Goal: Task Accomplishment & Management: Manage account settings

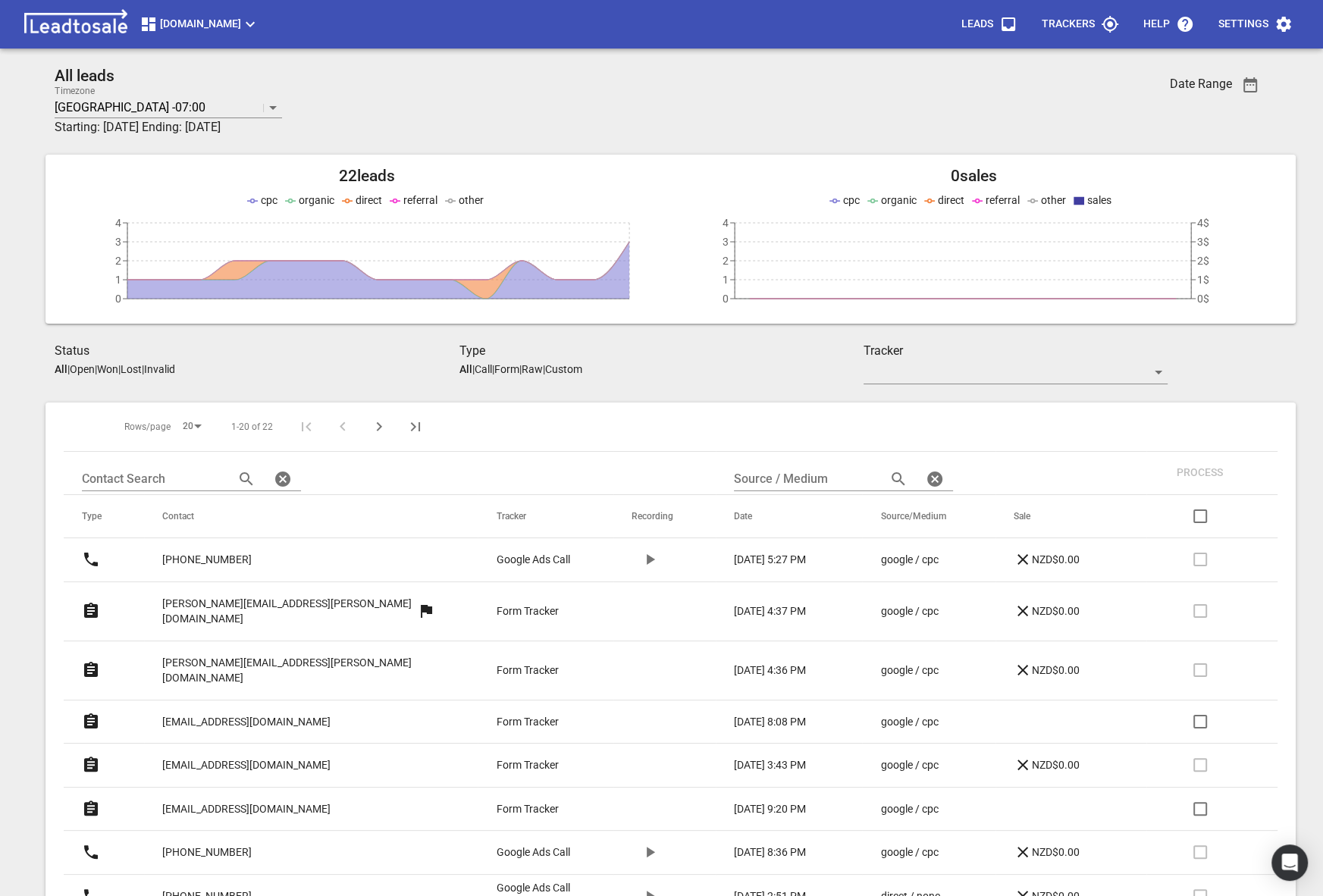
click at [259, 17] on span "[DOMAIN_NAME]" at bounding box center [199, 24] width 119 height 18
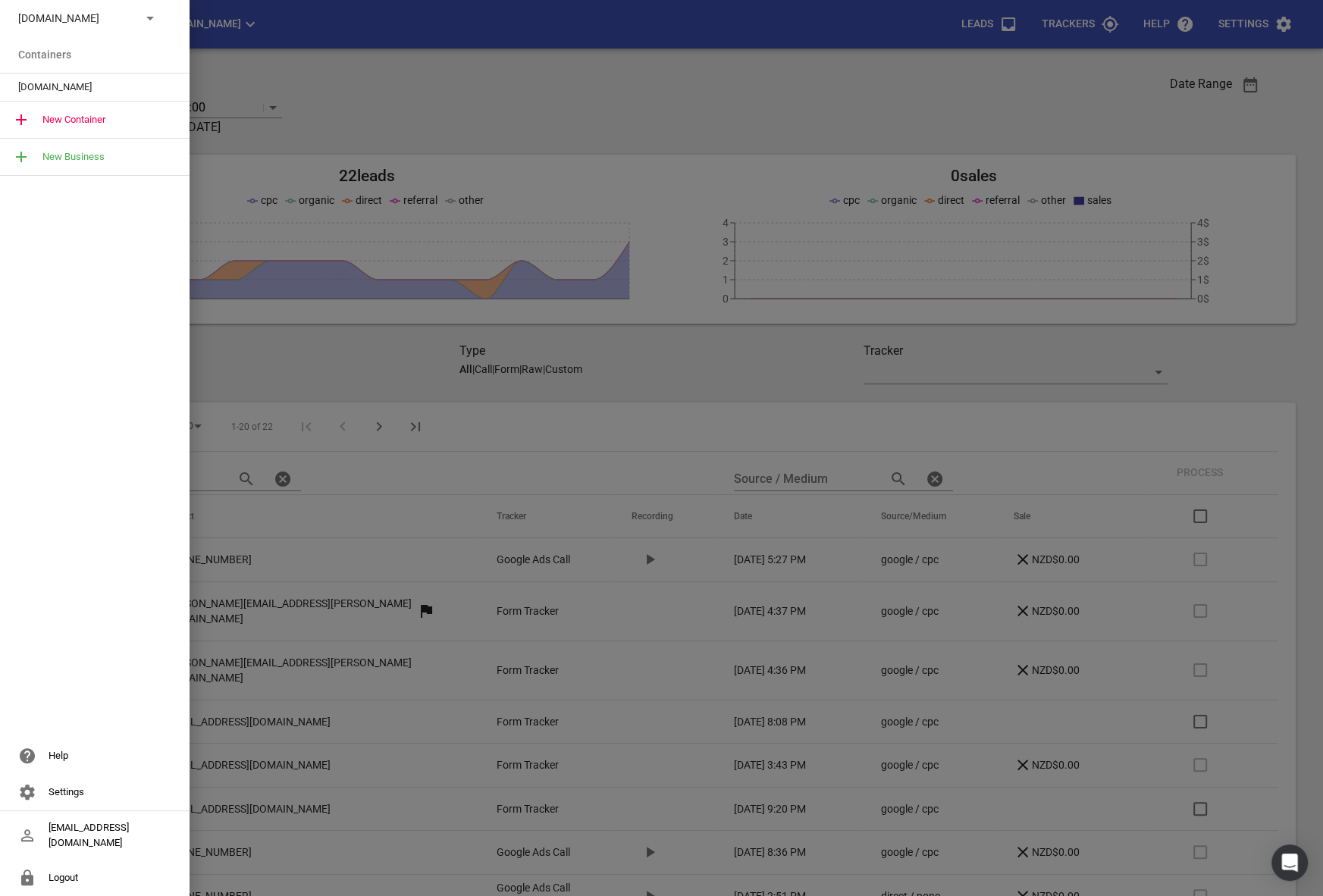
click at [107, 16] on p "[DOMAIN_NAME]" at bounding box center [73, 18] width 110 height 16
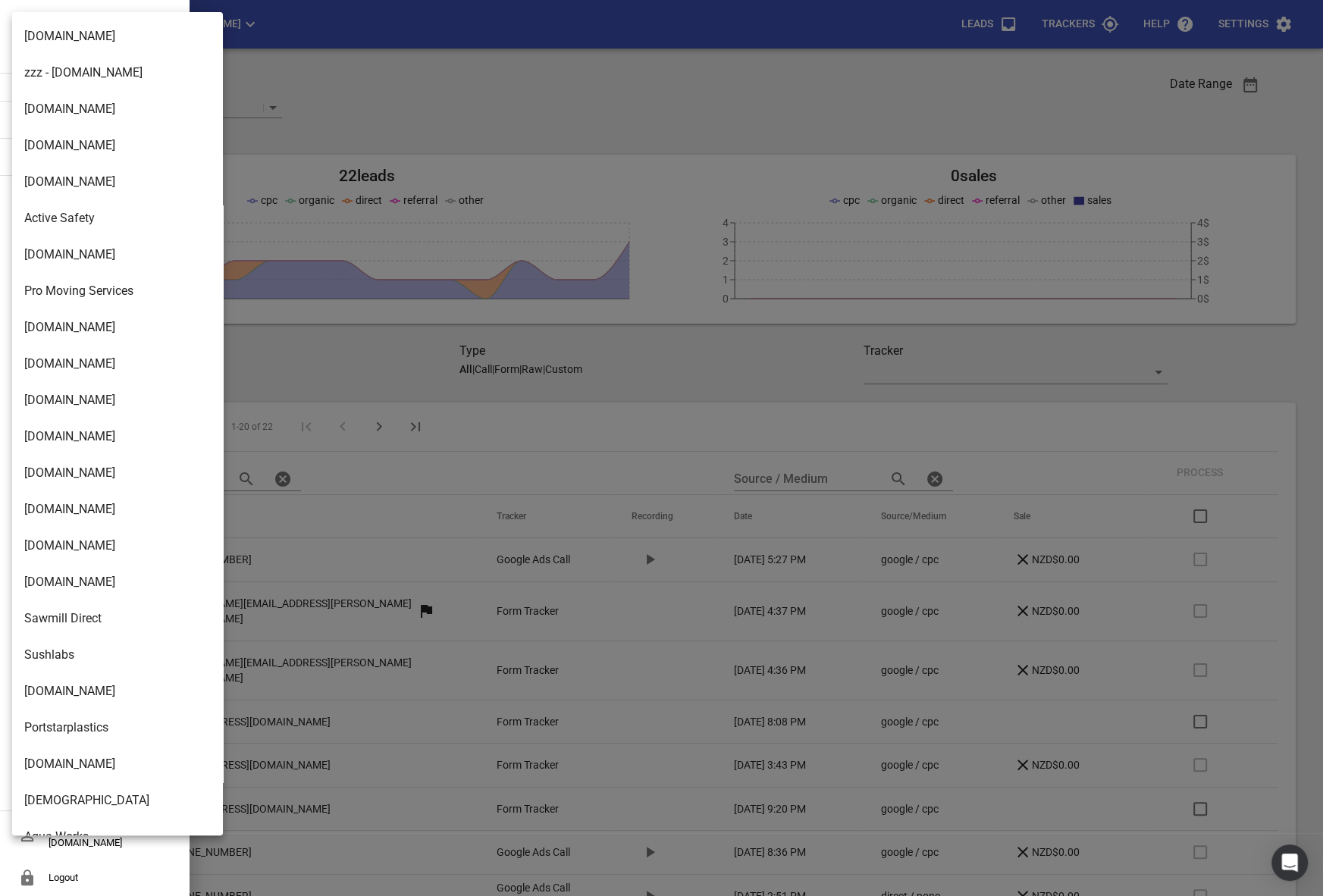
scroll to position [2426, 0]
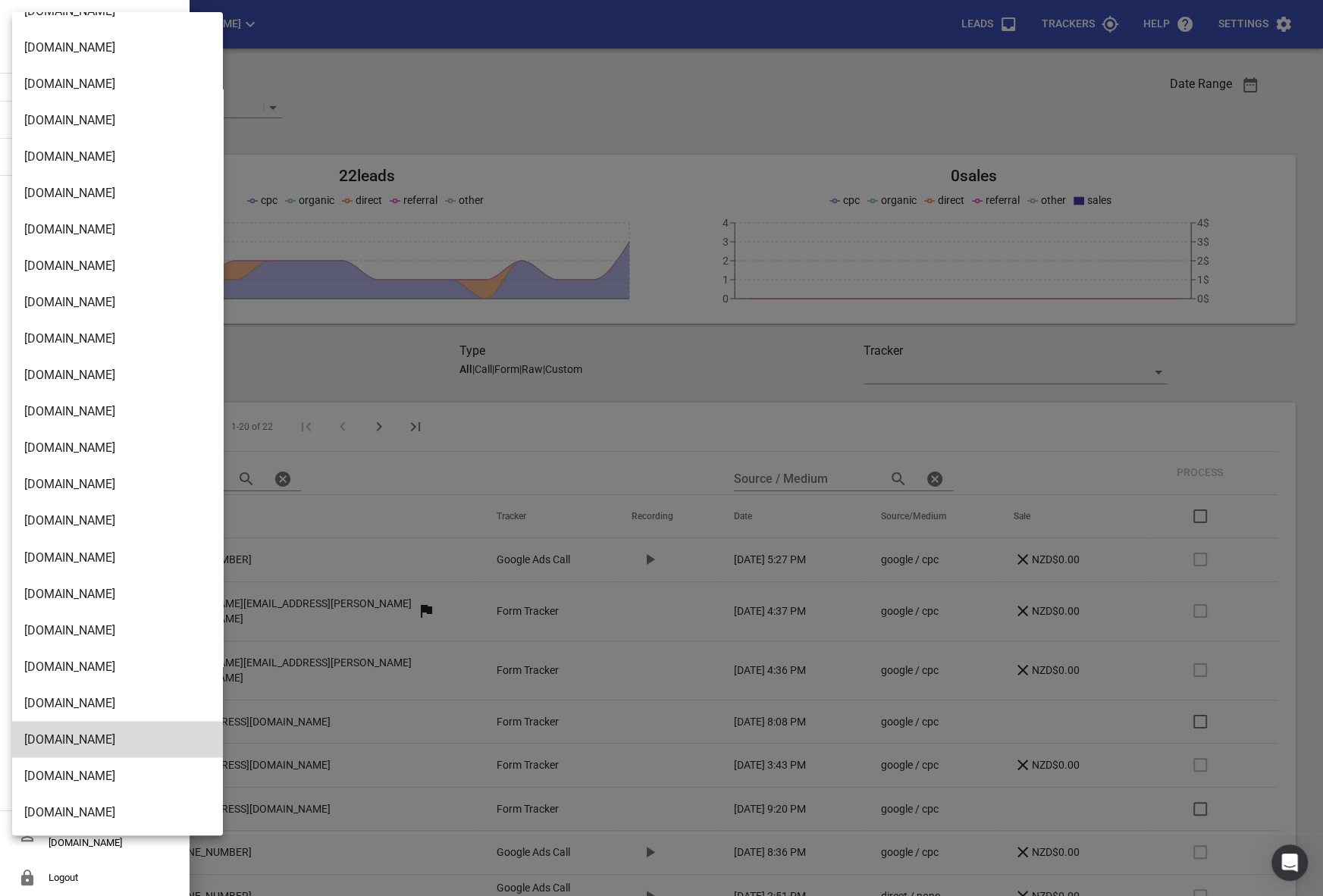
click at [76, 792] on li "[DOMAIN_NAME]" at bounding box center [117, 775] width 211 height 37
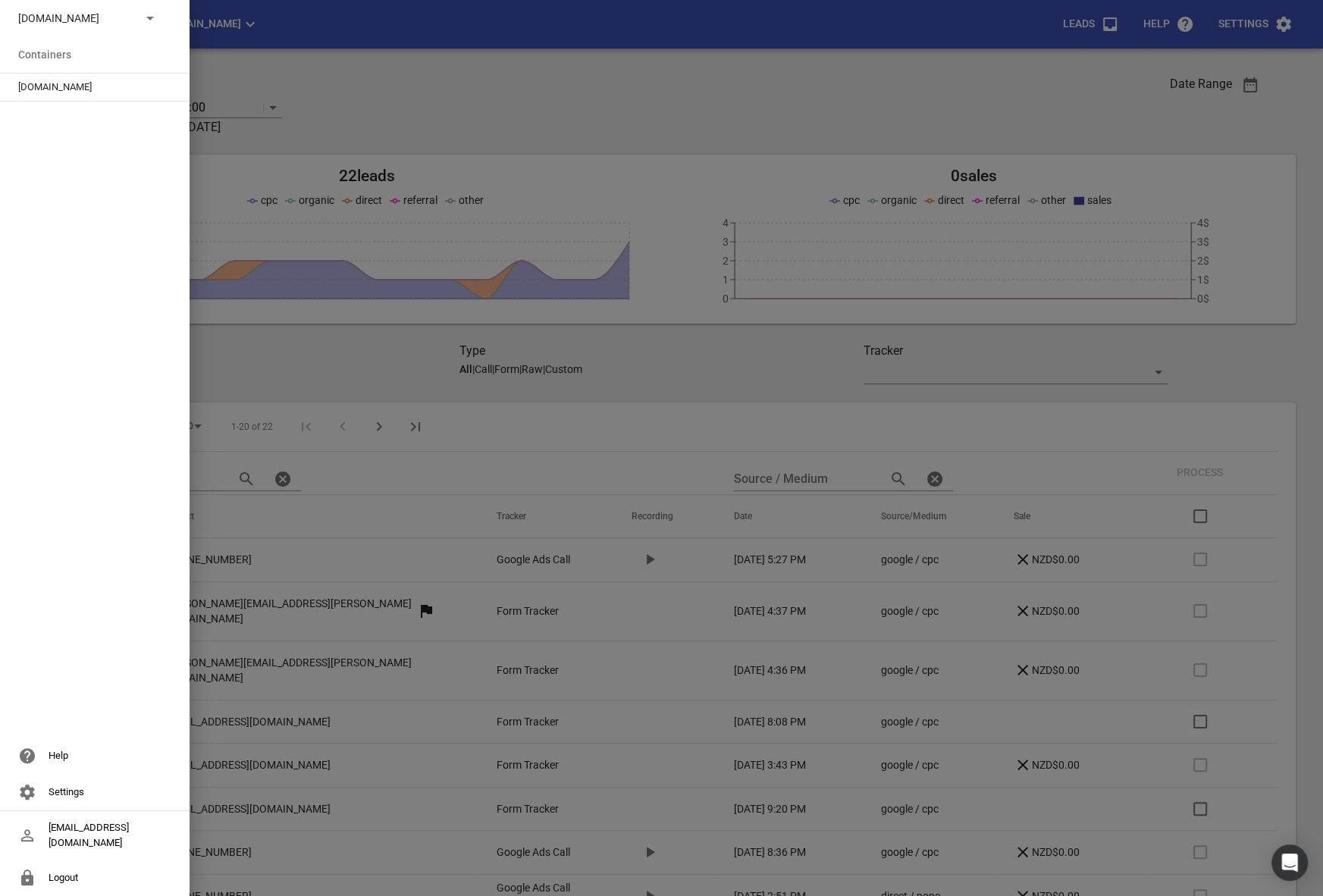
click at [68, 27] on div "[DOMAIN_NAME]" at bounding box center [94, 18] width 189 height 37
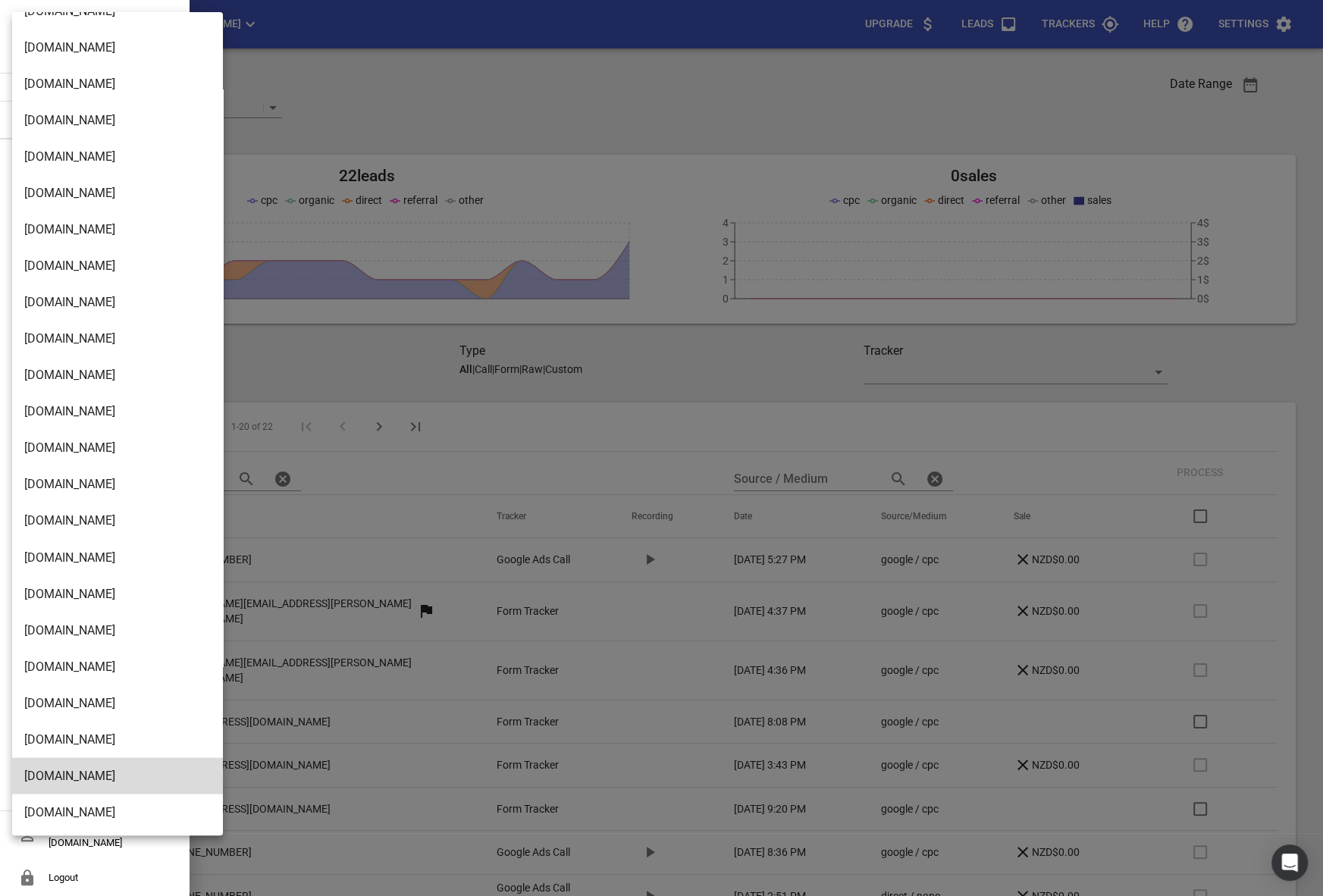
click at [69, 809] on li "[DOMAIN_NAME]" at bounding box center [117, 812] width 211 height 37
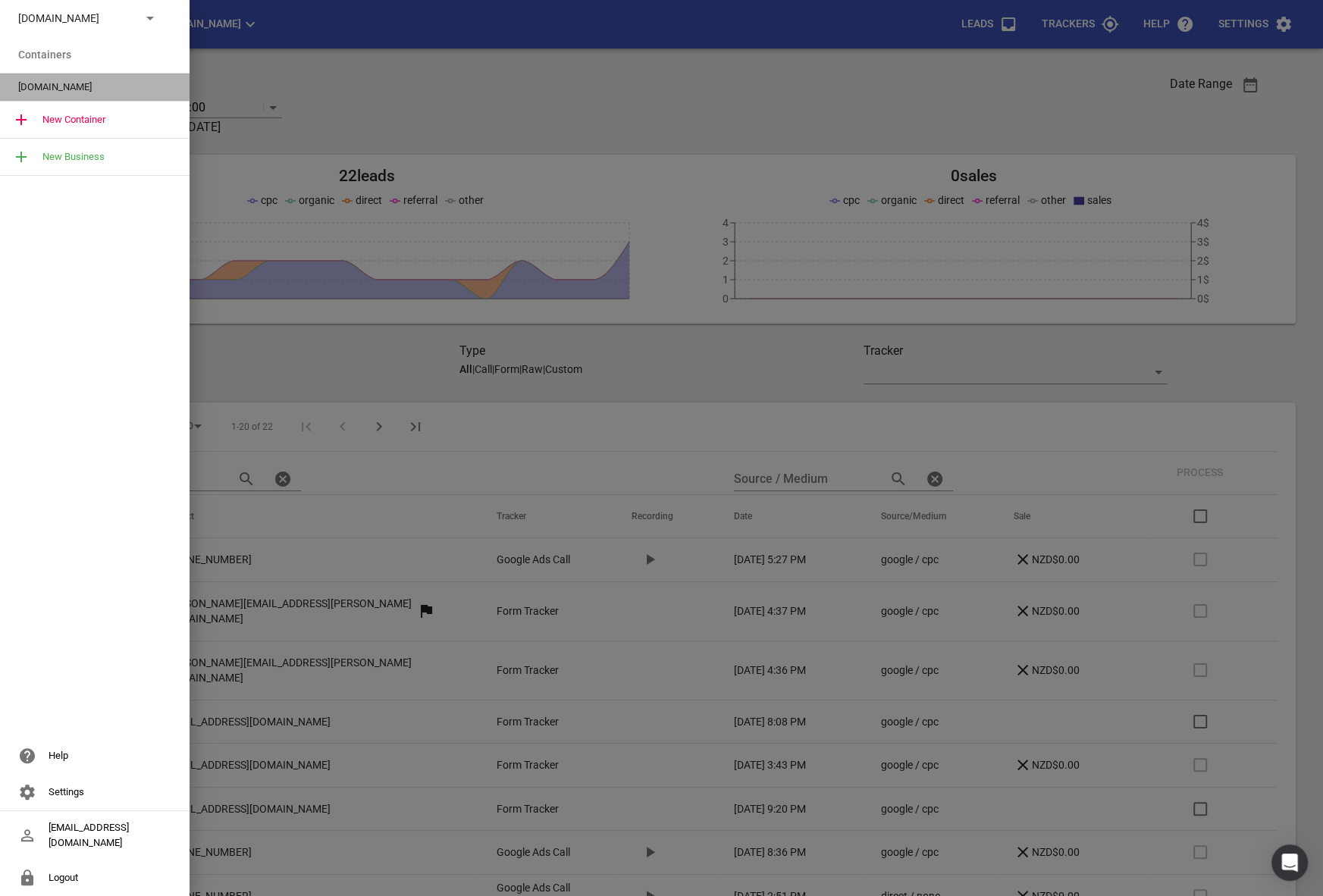
click at [49, 75] on div "[DOMAIN_NAME]" at bounding box center [94, 87] width 189 height 27
click at [62, 75] on div "[DOMAIN_NAME]" at bounding box center [94, 87] width 189 height 27
click at [46, 81] on span "[DOMAIN_NAME]" at bounding box center [88, 87] width 141 height 15
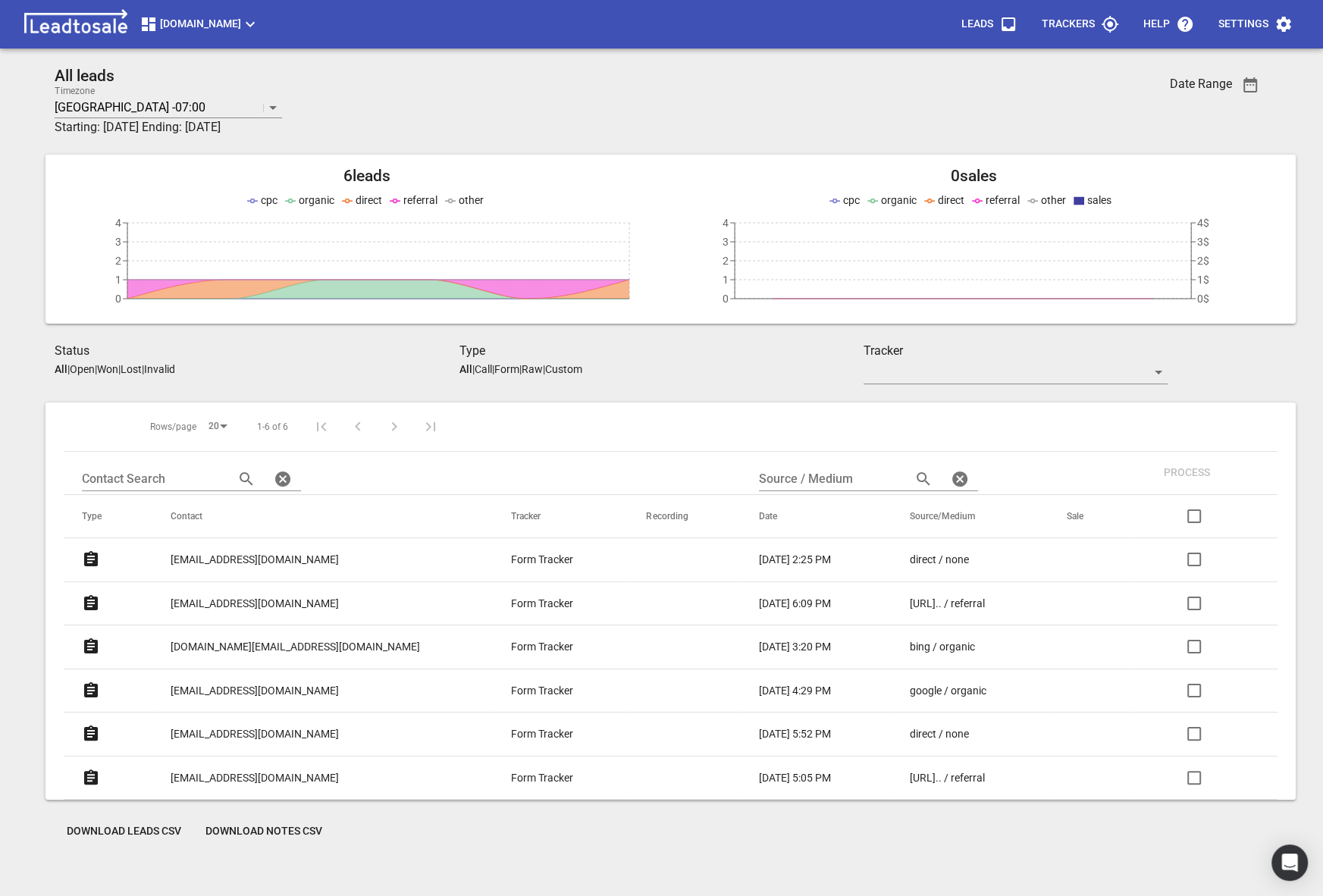
click at [1248, 20] on p "Settings" at bounding box center [1243, 24] width 50 height 15
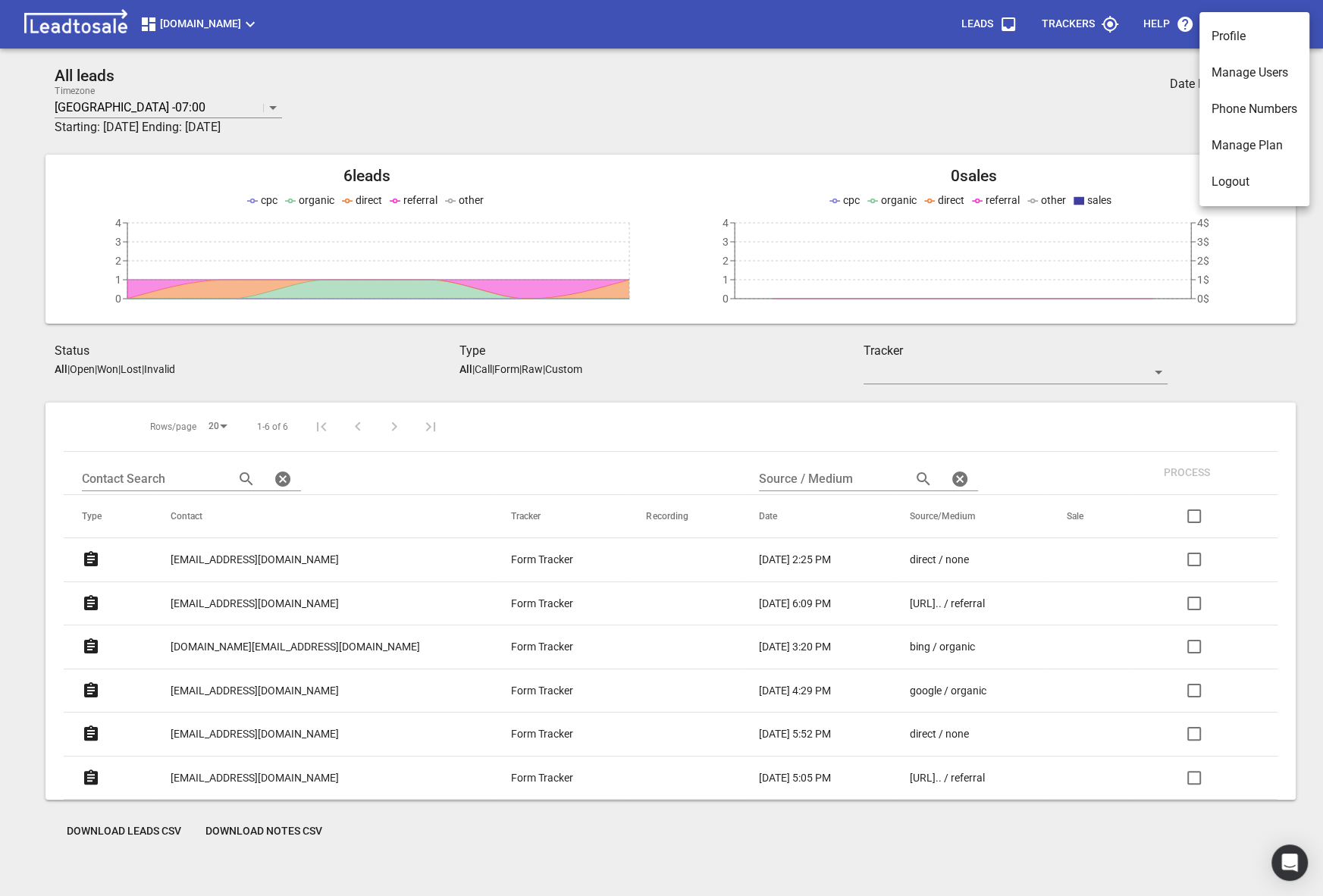
click at [1230, 76] on li "Manage Users" at bounding box center [1254, 73] width 110 height 37
